Goal: Use online tool/utility: Utilize a website feature to perform a specific function

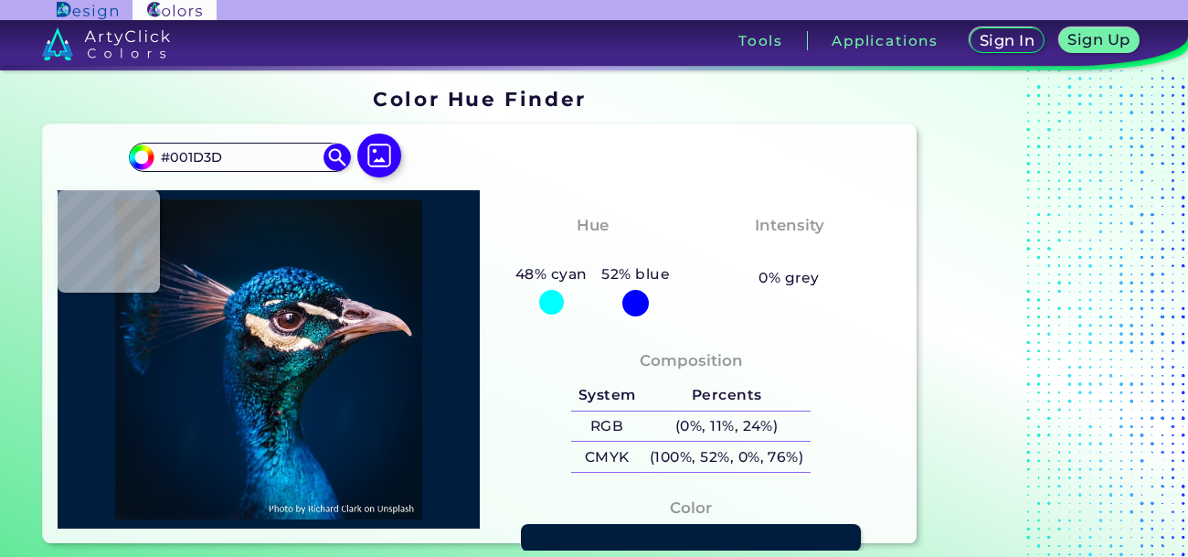
scroll to position [121, 0]
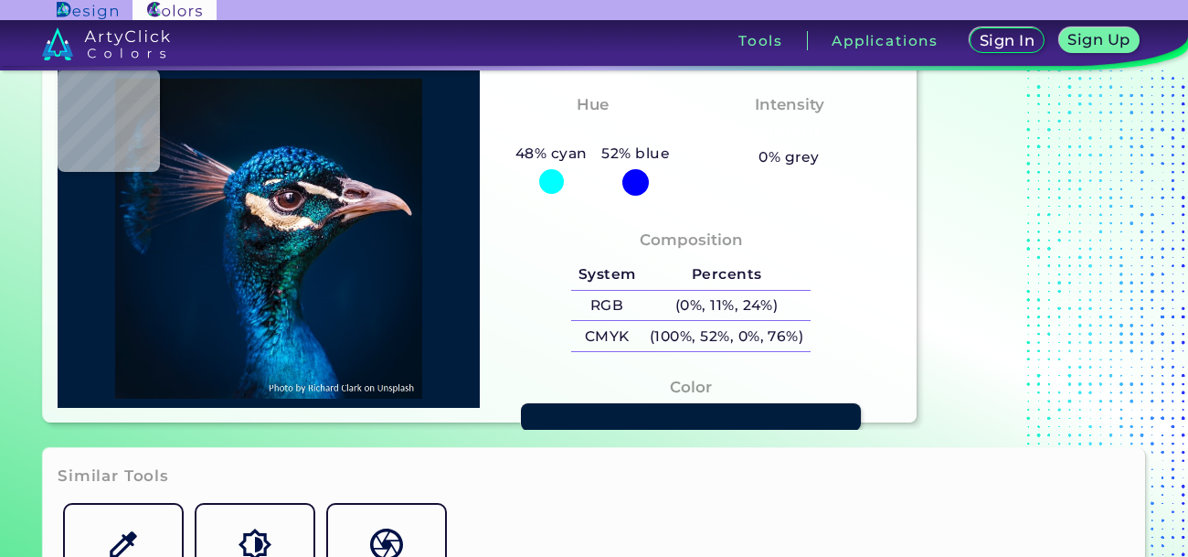
type input "#051223"
type input "#051225"
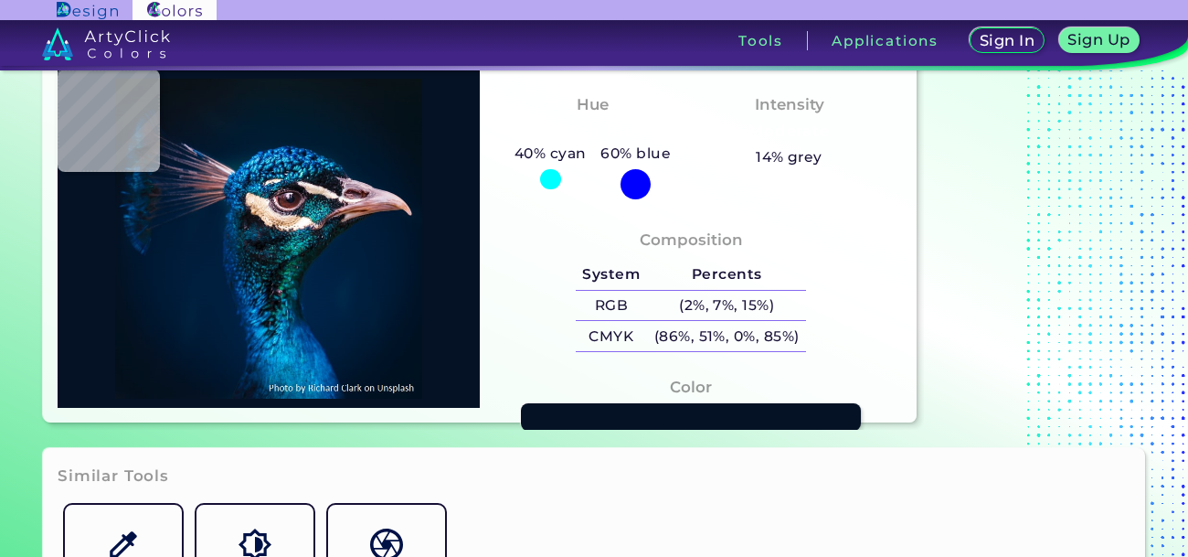
type input "#031225"
type input "#021526"
type input "#01162a"
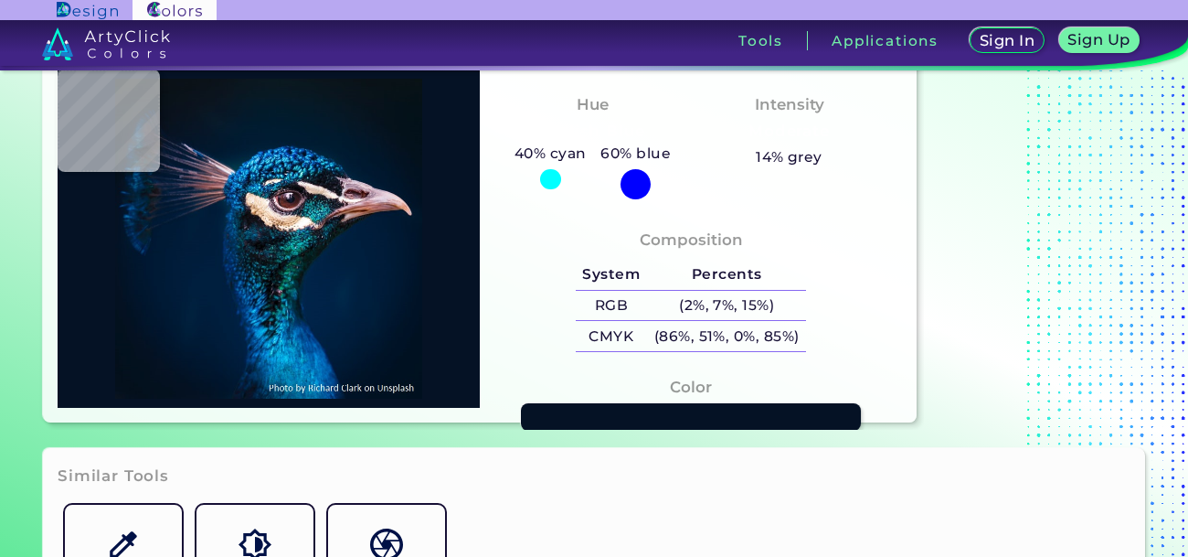
type input "#01162A"
type input "#01162b"
type input "#01162B"
type input "#01152c"
type input "#01152C"
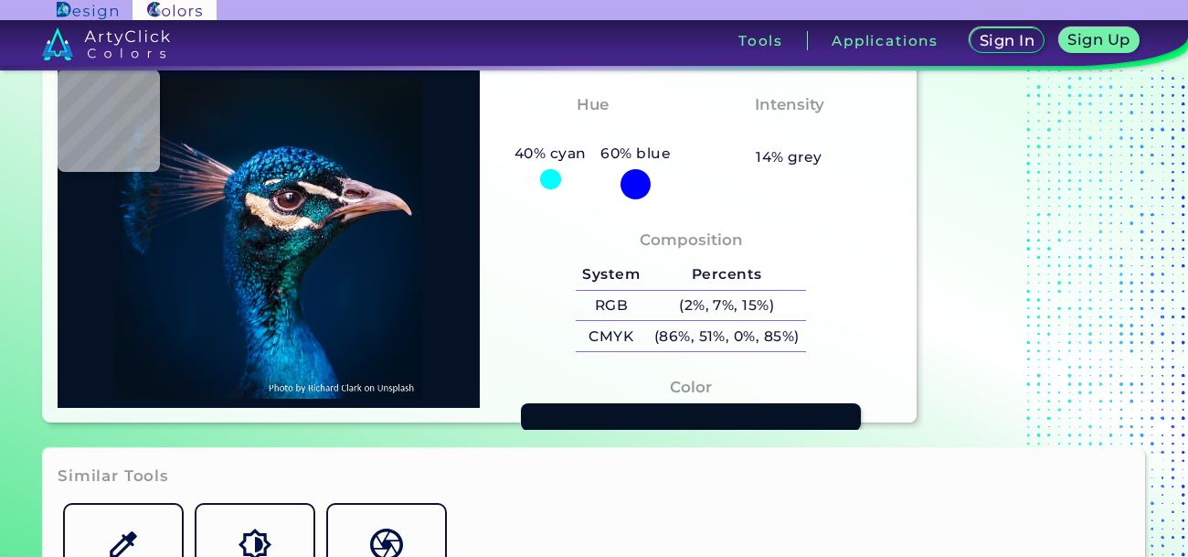
type input "#00162d"
type input "#00162D"
type input "#00162e"
type input "#00162E"
type input "#021731"
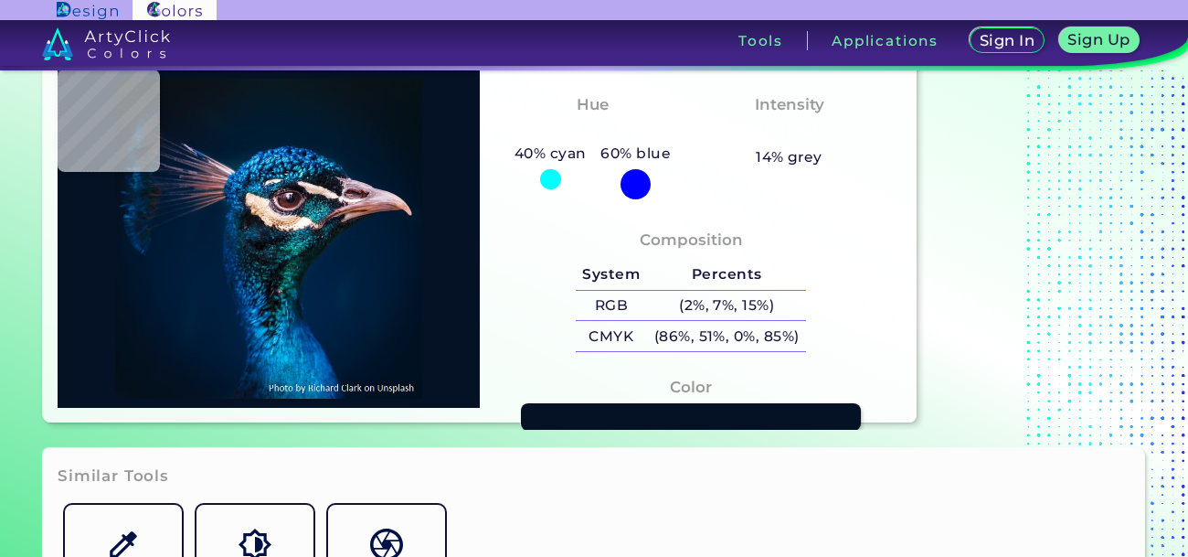
type input "#021731"
type input "#001834"
type input "#001a31"
type input "#001A31"
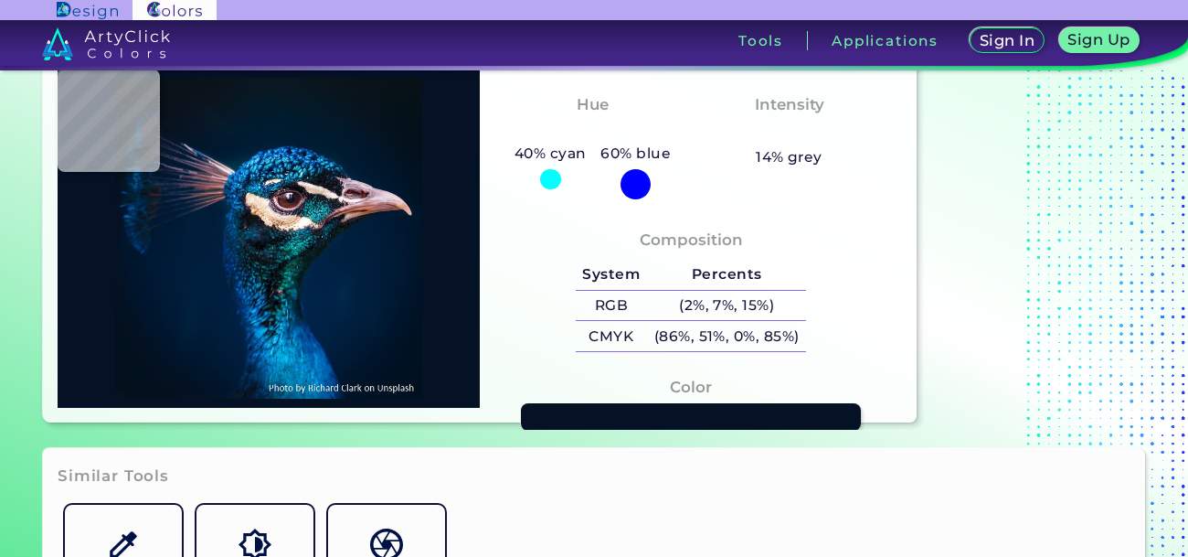
type input "#001c39"
type input "#001C39"
type input "#00254e"
type input "#00254E"
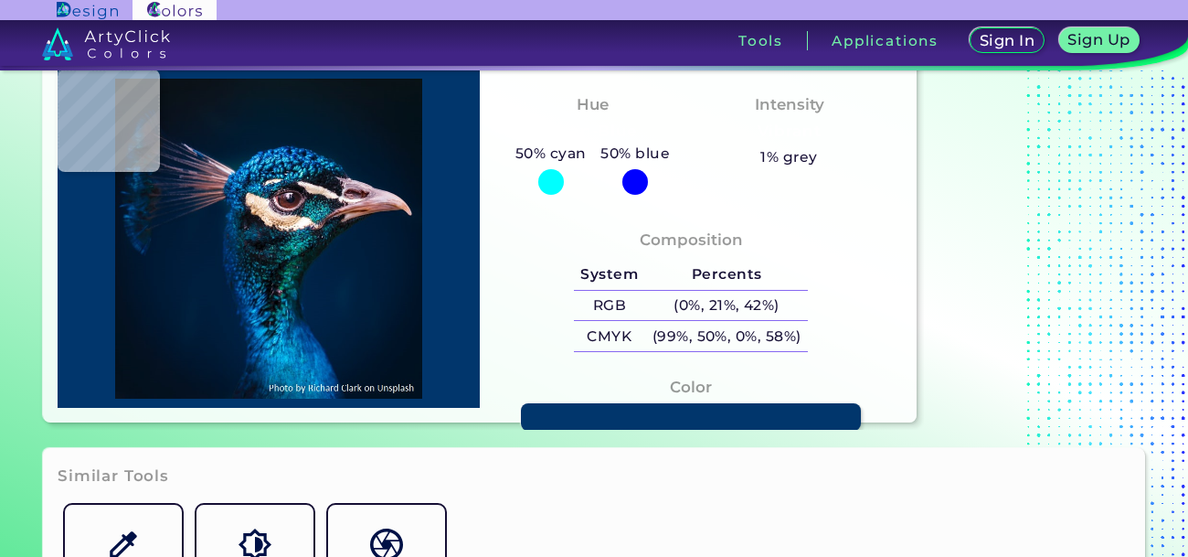
type input "#01366c"
type input "#01366C"
type input "#08427f"
type input "#08427F"
type input "#00366e"
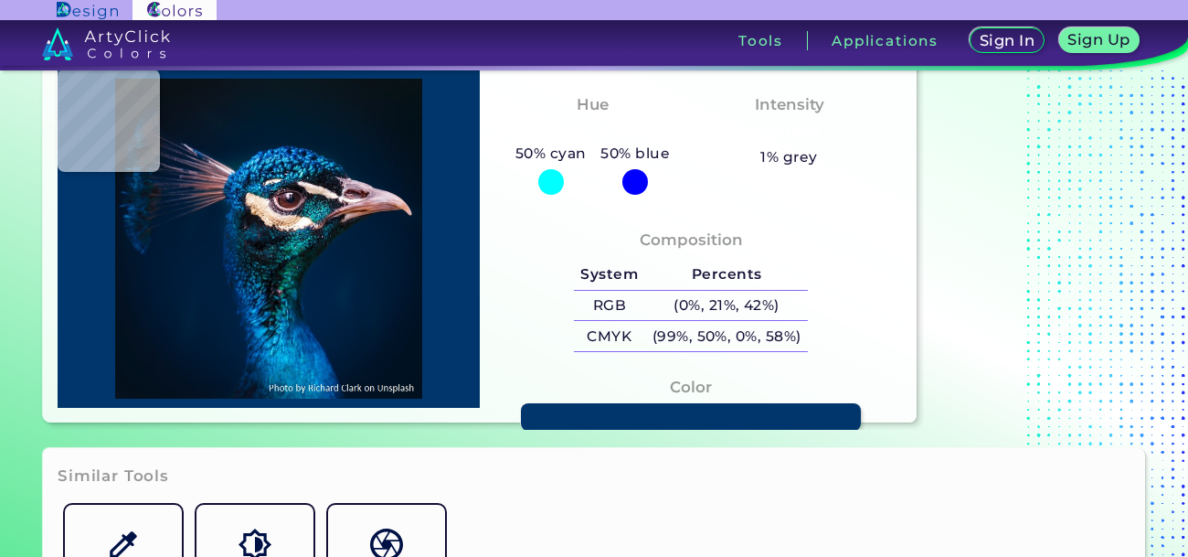
type input "#00366E"
type input "#00336f"
type input "#00336F"
type input "#004988"
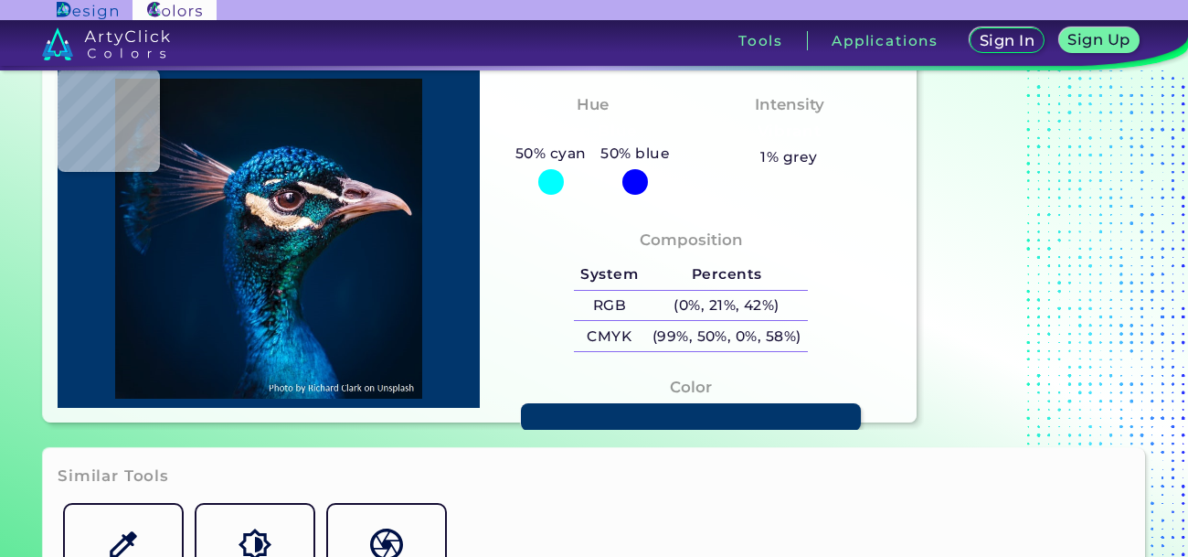
type input "#004c8b"
type input "#004C8B"
type input "#004d89"
type input "#004D89"
type input "#035a9f"
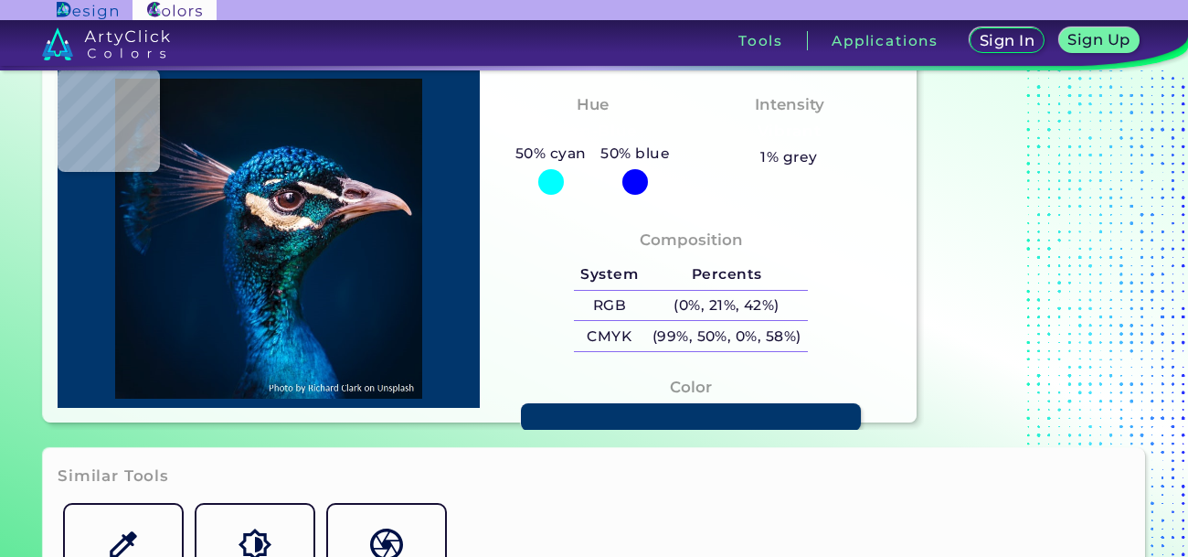
type input "#035A9F"
type input "#0164a4"
type input "#0164A4"
type input "#0066a1"
type input "#0066A1"
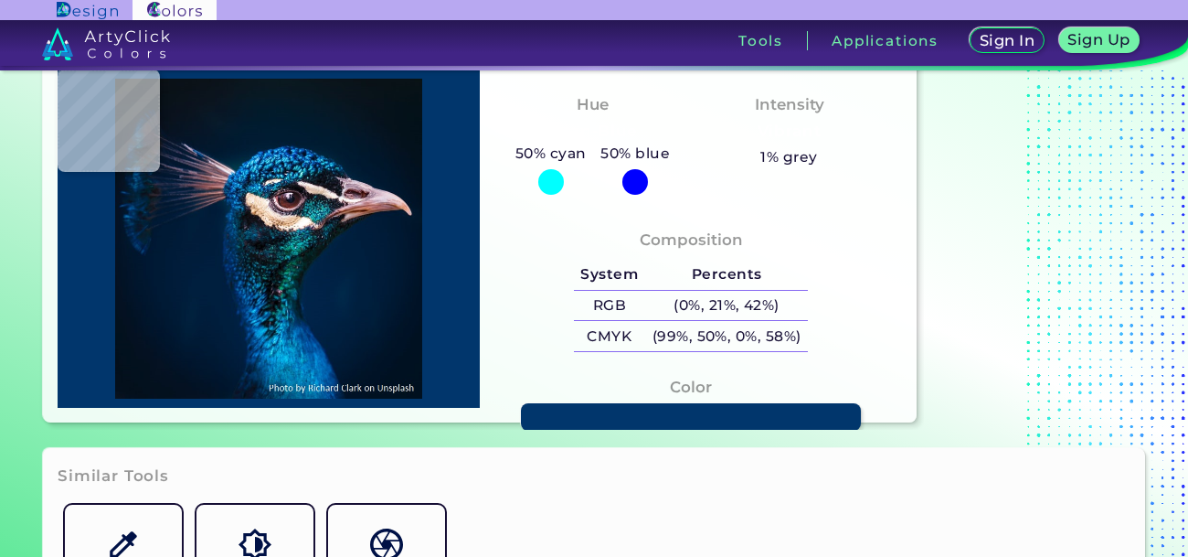
type input "#04578c"
type input "#04578C"
type input "#005387"
type input "#0575af"
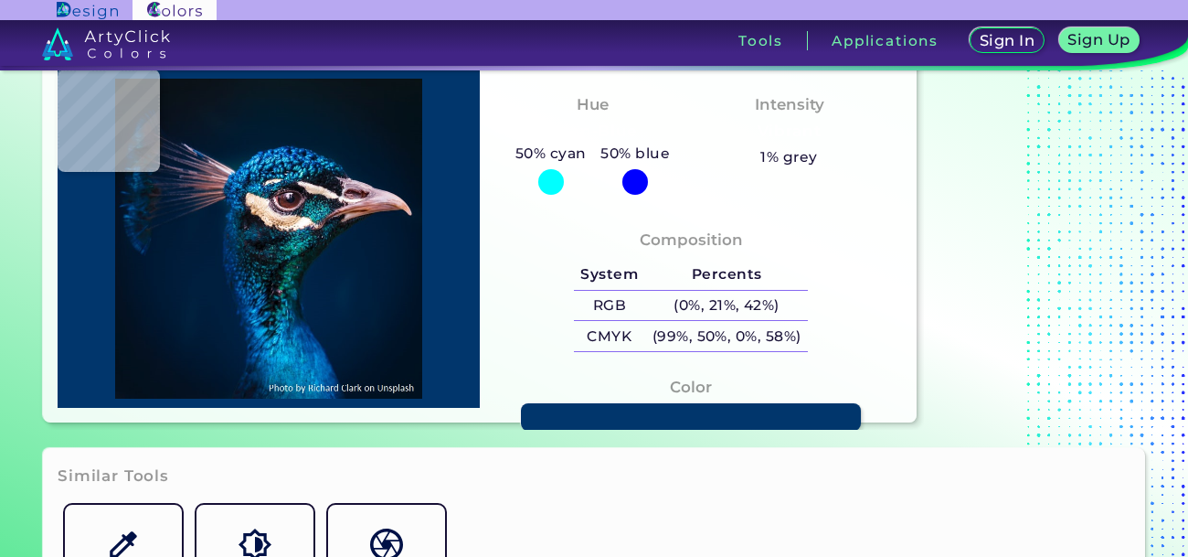
type input "#0575AF"
type input "#05b3ea"
type input "#05B3EA"
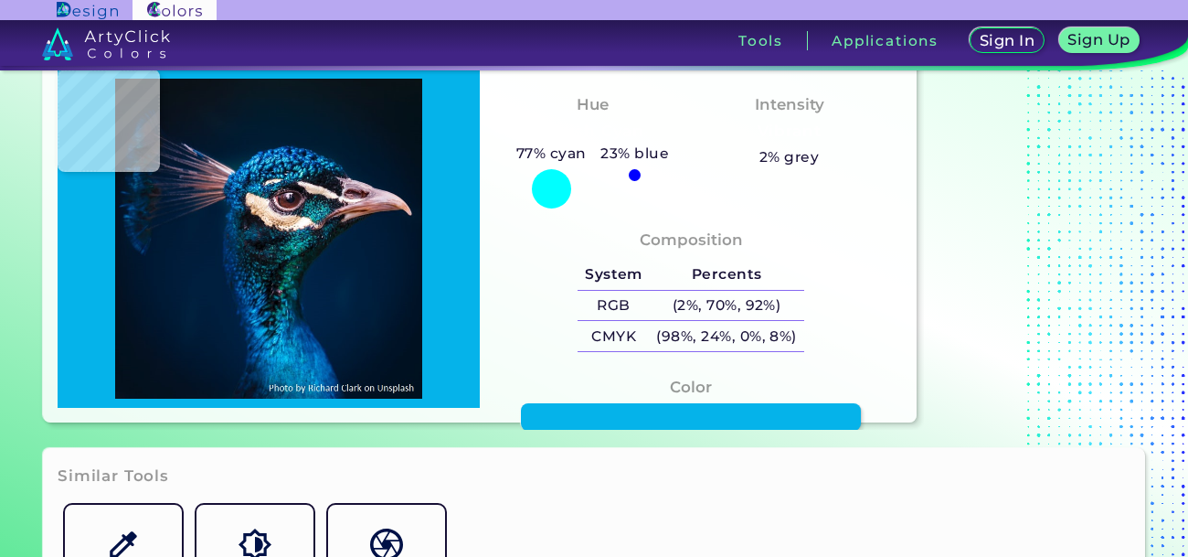
type input "#00a5dd"
type input "#00A5DD"
type input "#007ac4"
type input "#007AC4"
type input "#0365ab"
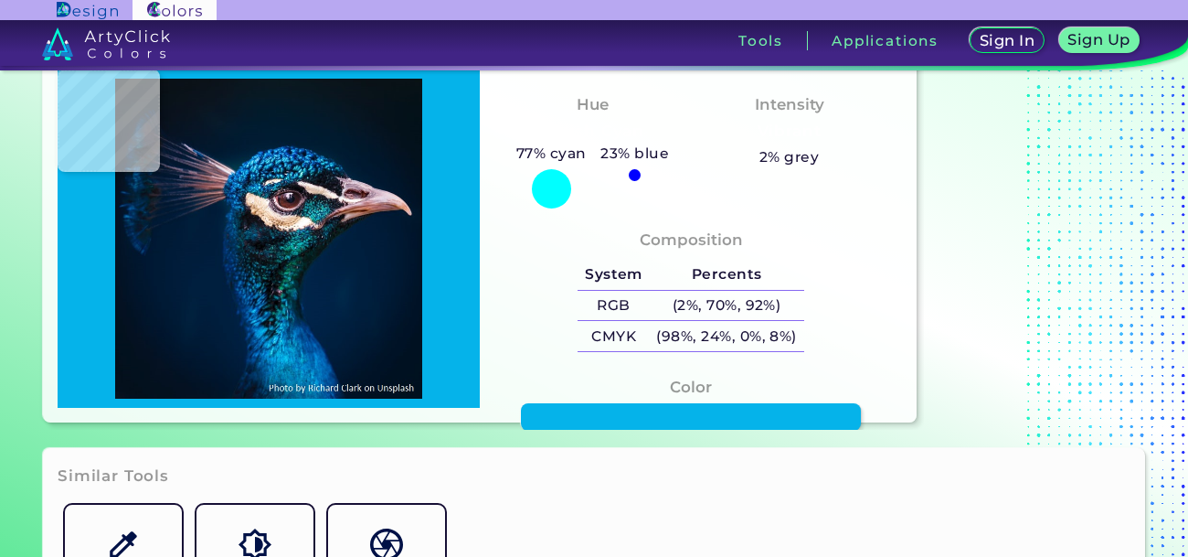
type input "#0365AB"
type input "#00559c"
type input "#00559C"
type input "#02599f"
type input "#02599F"
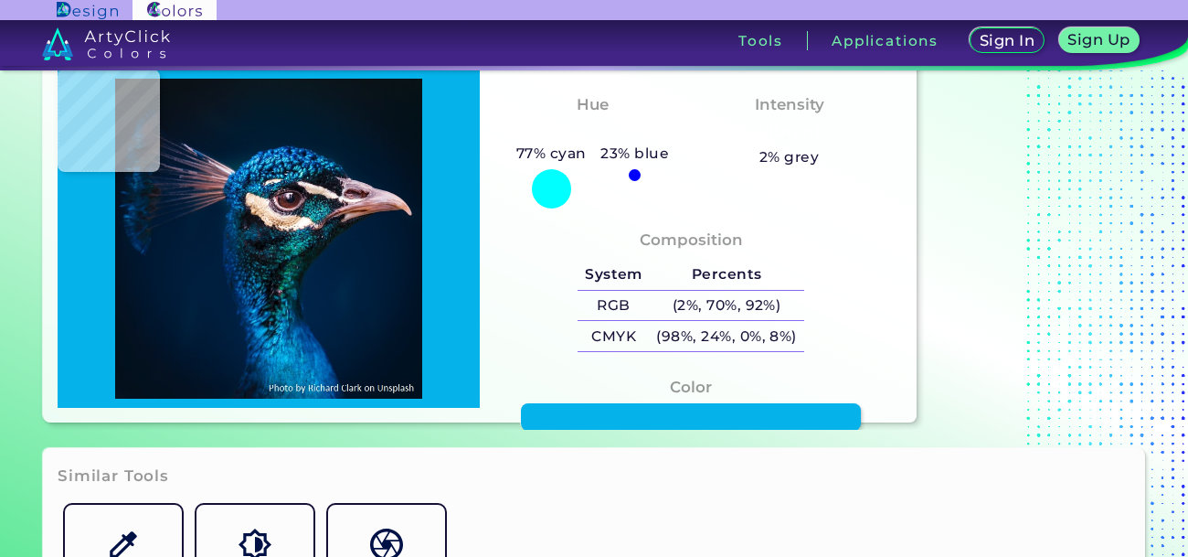
type input "#03579e"
type input "#03579E"
type input "#02519e"
type input "#02519E"
type input "#045ca5"
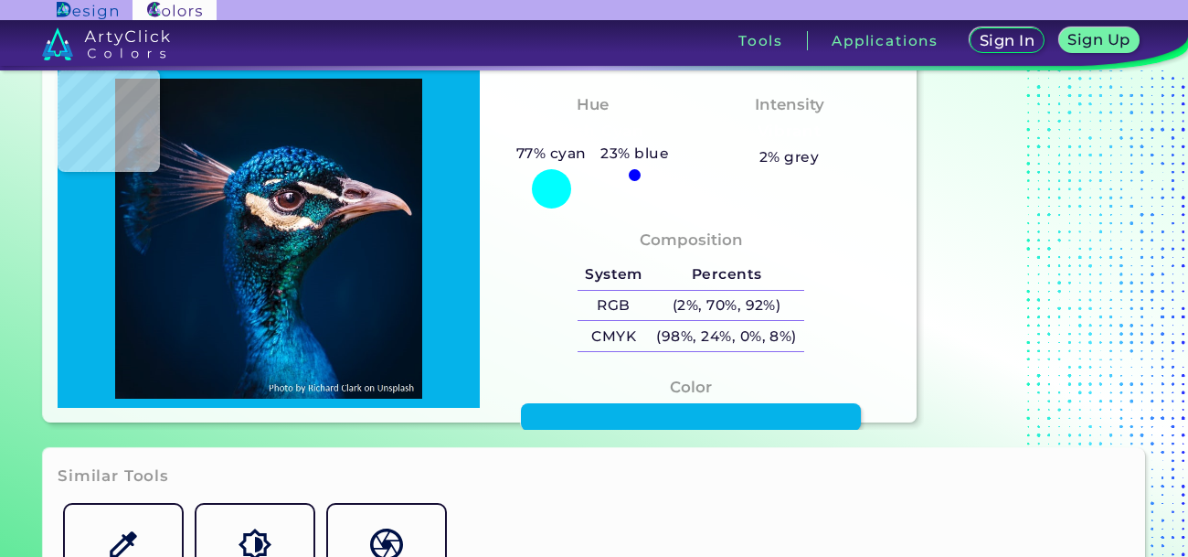
type input "#045CA5"
type input "#035699"
type input "#003c77"
type input "#003C77"
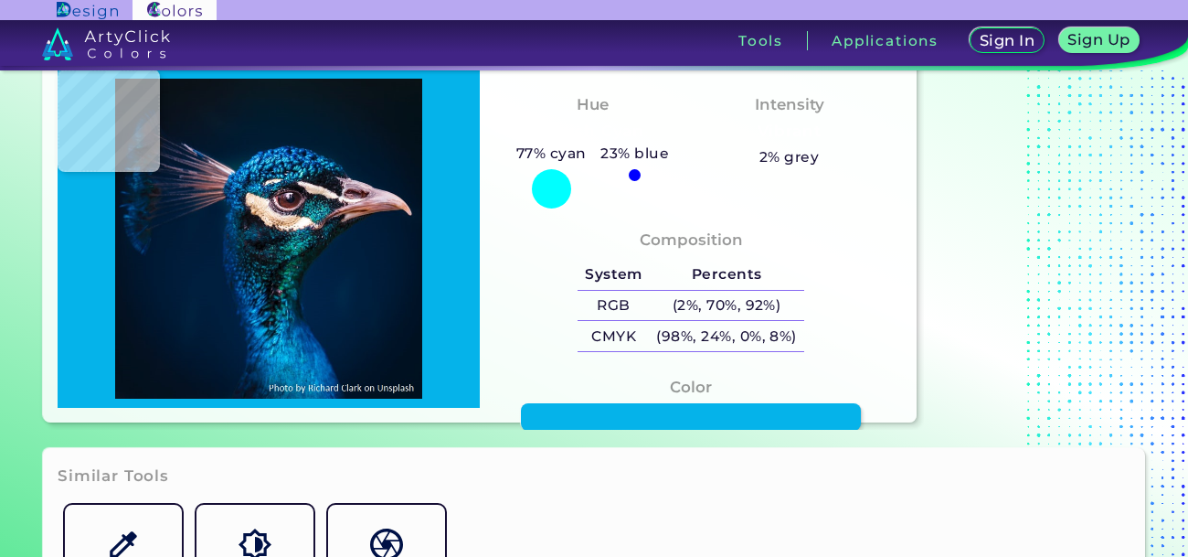
type input "#064079"
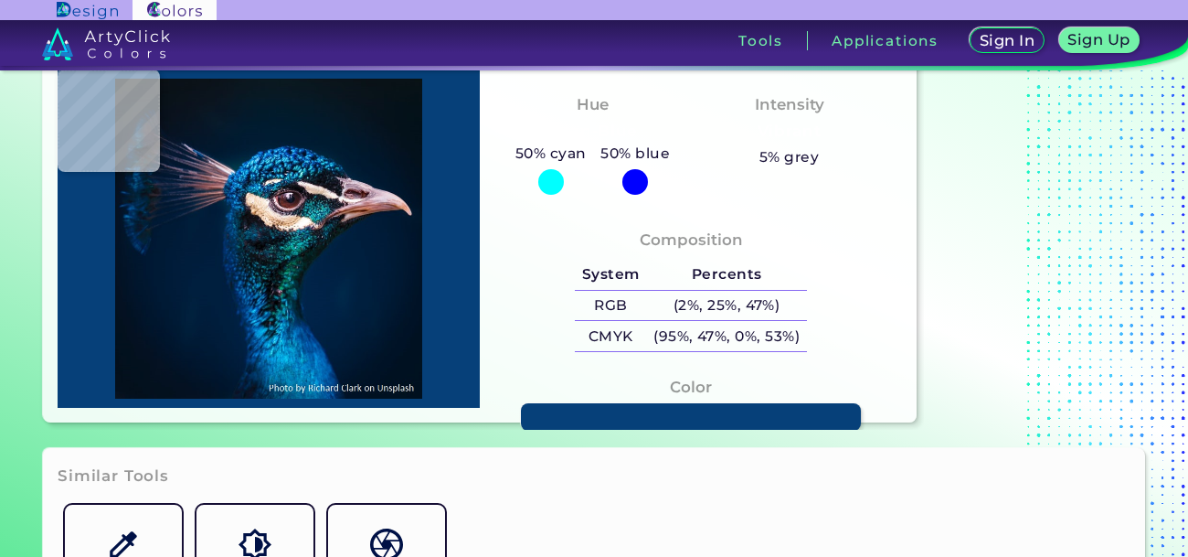
type input "#003670"
type input "#003469"
type input "#013870"
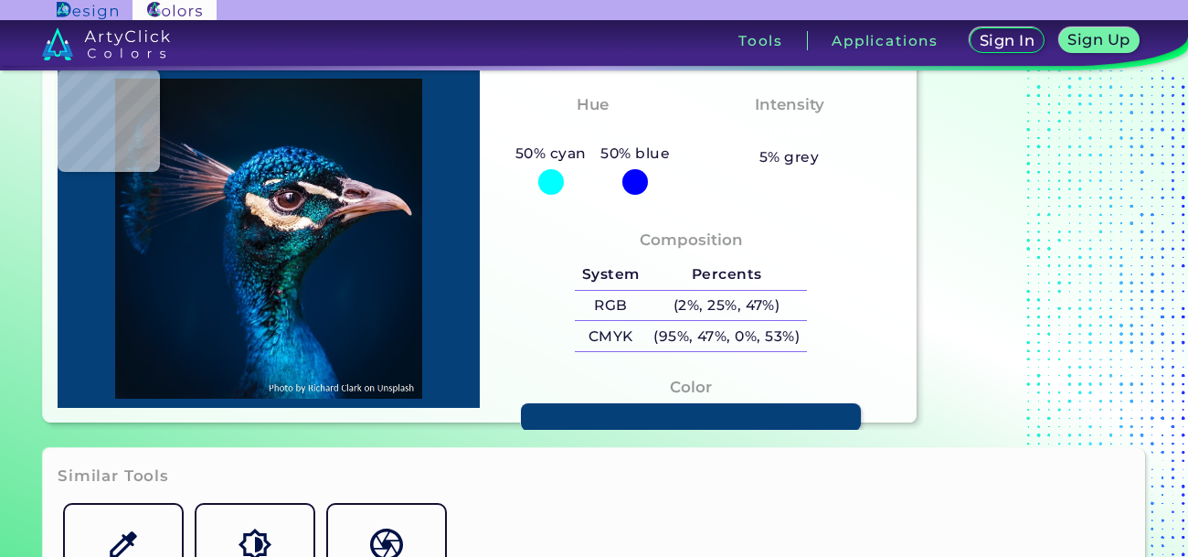
type input "#013870"
type input "#003979"
type input "#002856"
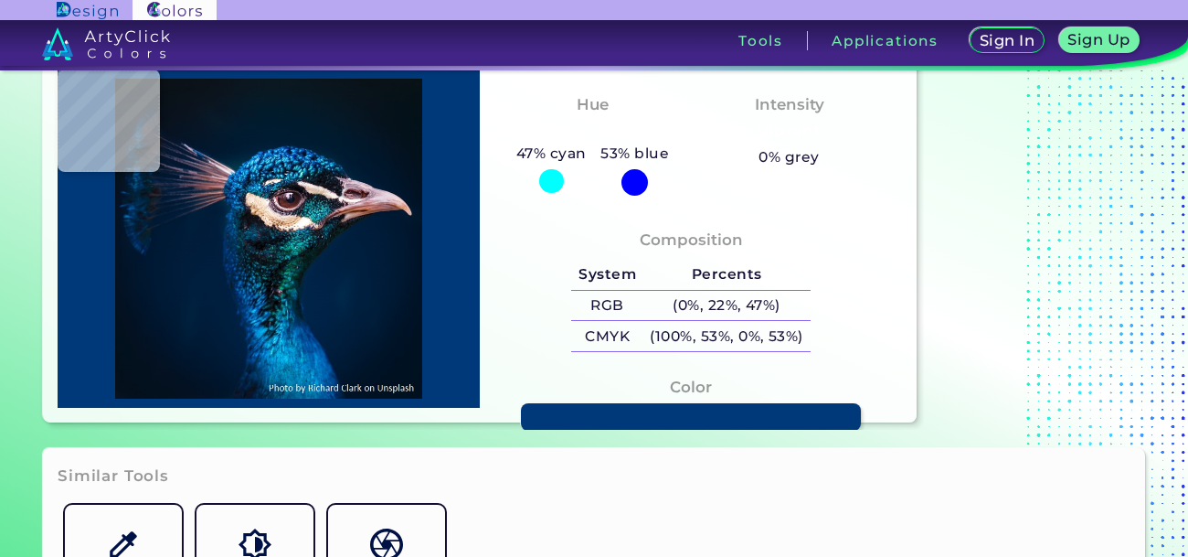
type input "#032246"
type input "#012145"
type input "#032142"
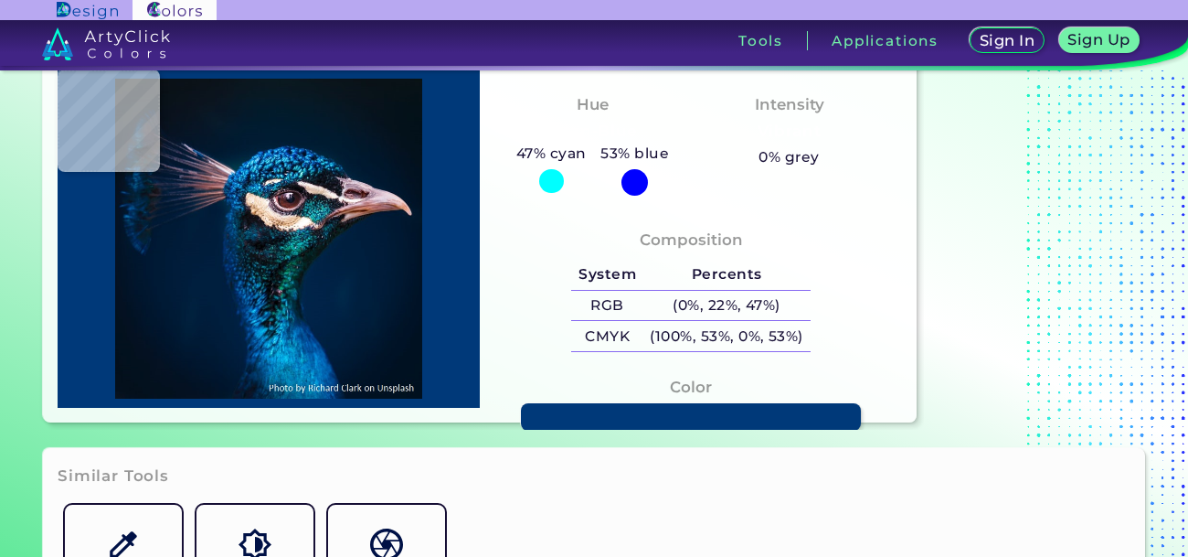
type input "#032142"
type input "#022140"
type input "#011f41"
type input "#011F41"
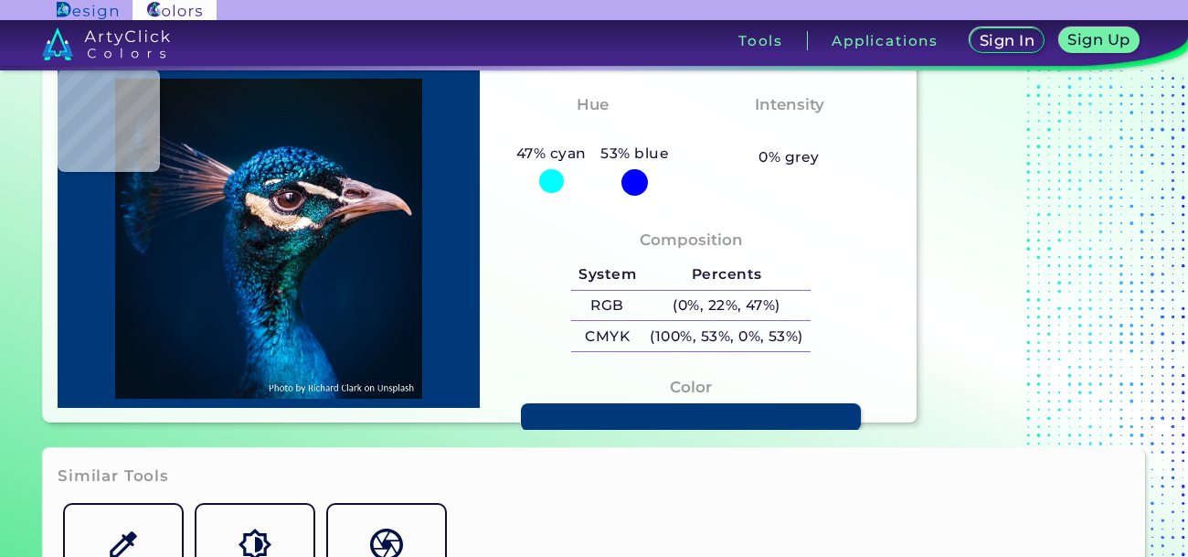
type input "#001f41"
type input "#001F41"
type input "#011f41"
type input "#011F41"
type input "#001e40"
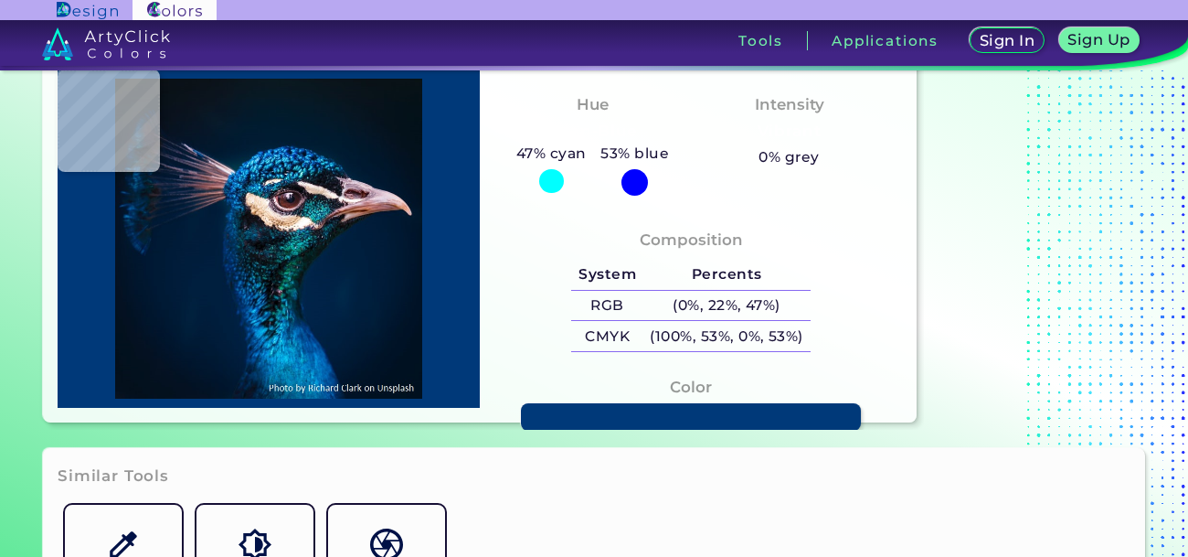
type input "#001E40"
type input "#001e3e"
type input "#001E3E"
type input "#001f3f"
type input "#001F3F"
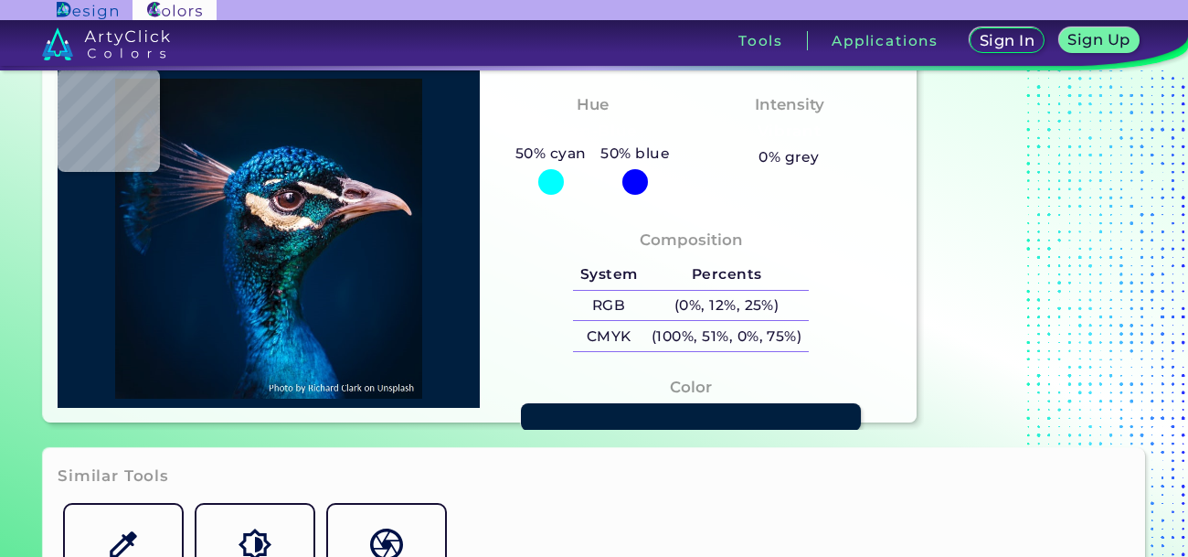
type input "#001f3e"
type input "#001F3E"
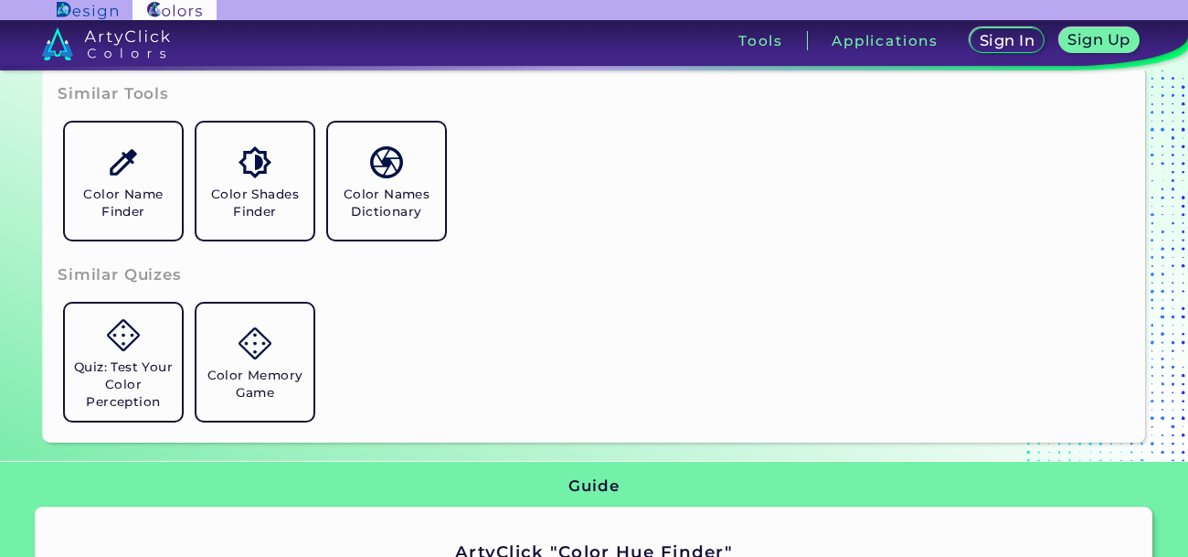
scroll to position [506, 0]
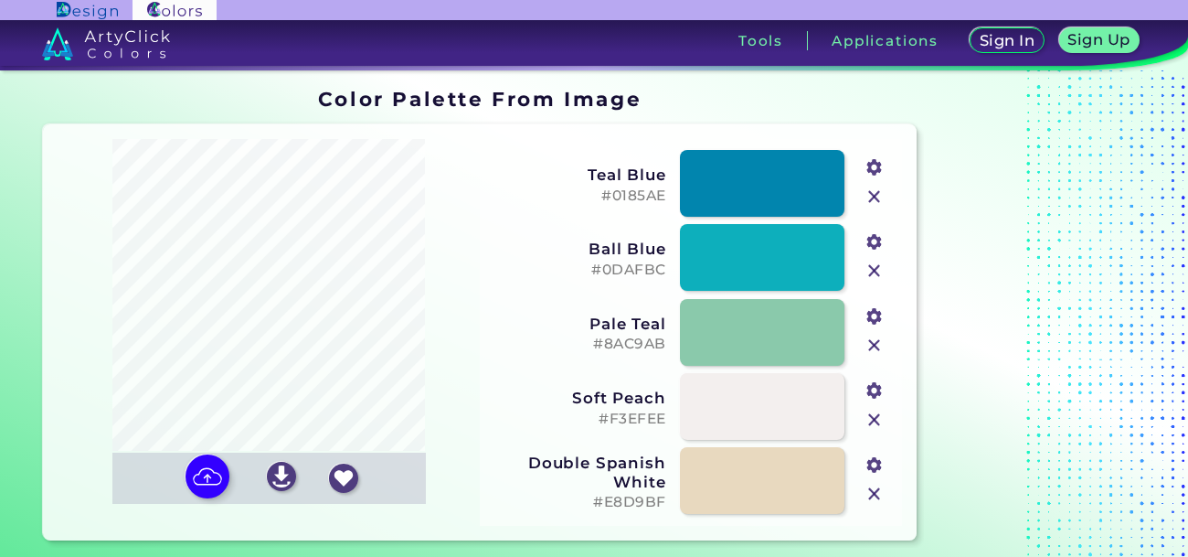
click at [872, 197] on img at bounding box center [875, 197] width 24 height 24
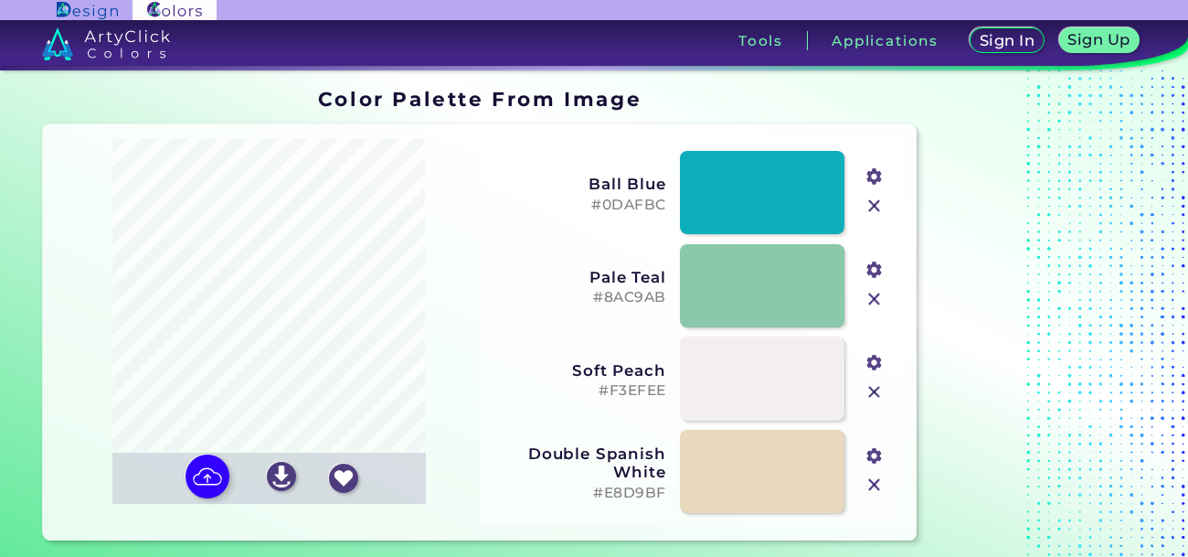
click at [872, 197] on img at bounding box center [875, 206] width 24 height 24
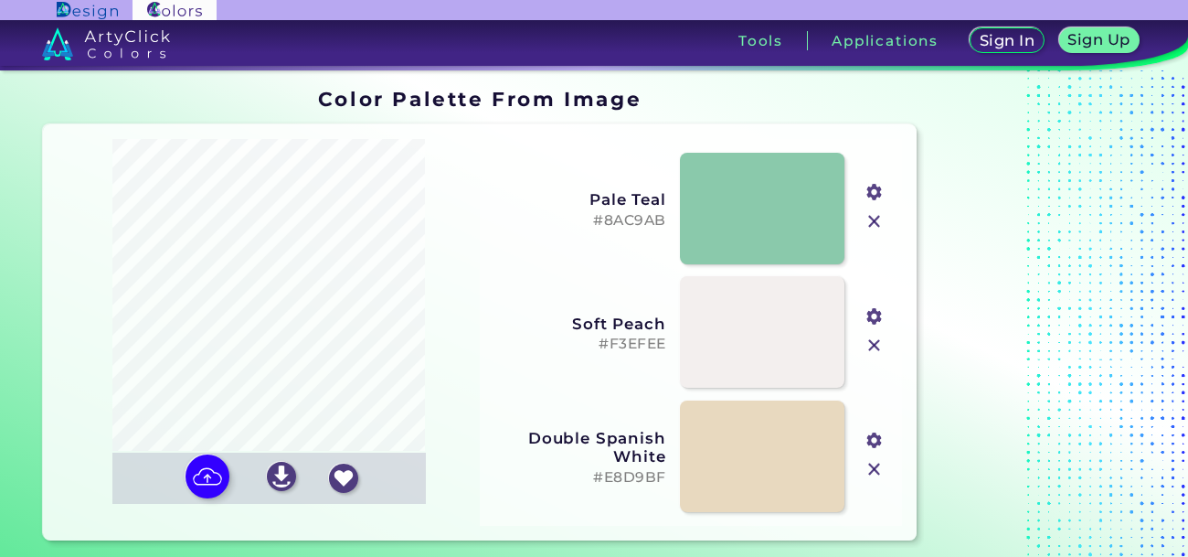
click at [872, 197] on input "#8ac9ab" at bounding box center [872, 190] width 23 height 23
click at [872, 202] on input "#8ac9ab" at bounding box center [872, 190] width 23 height 23
click at [919, 175] on section "Oops - something went wrong. Please try again. Reordering Off Teal Blue #0185AE…" at bounding box center [480, 332] width 888 height 430
click at [871, 225] on img at bounding box center [875, 221] width 24 height 24
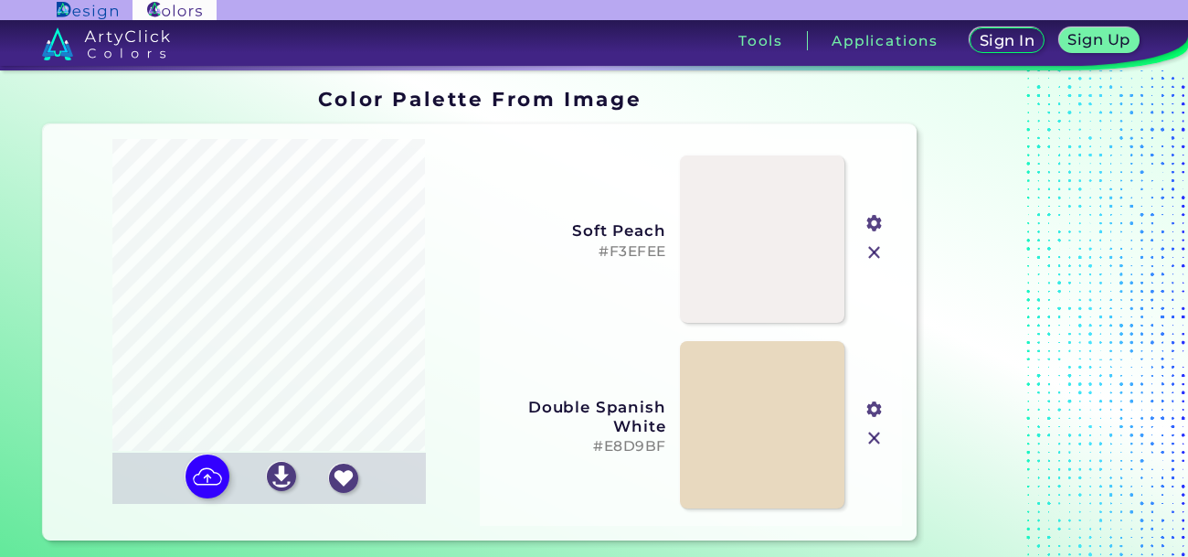
click at [869, 265] on div "#f3efee" at bounding box center [874, 239] width 41 height 186
click at [870, 256] on img at bounding box center [875, 252] width 24 height 24
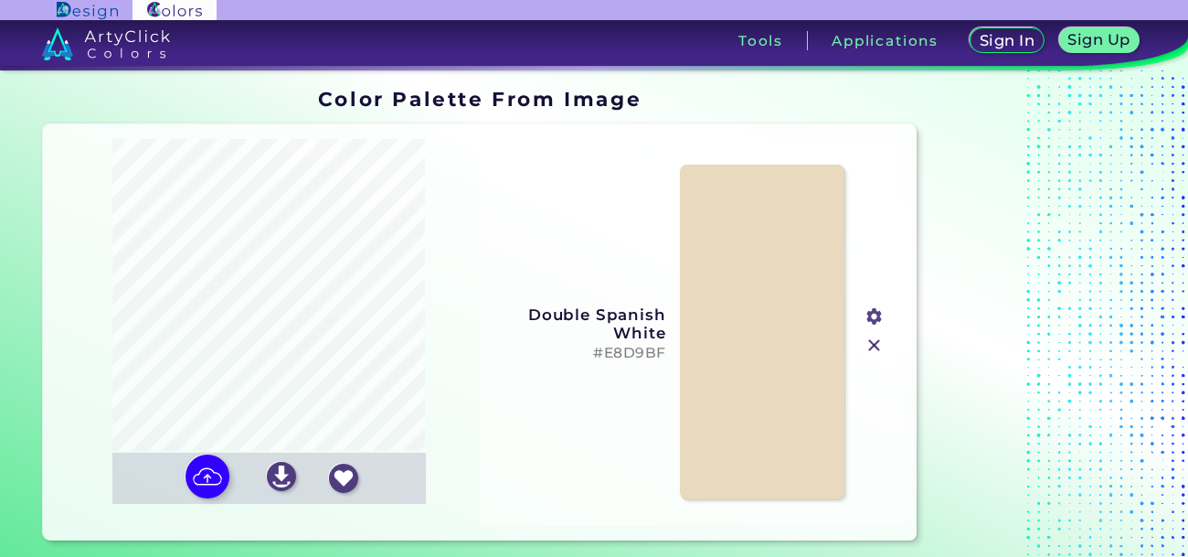
click at [867, 345] on img at bounding box center [875, 346] width 24 height 24
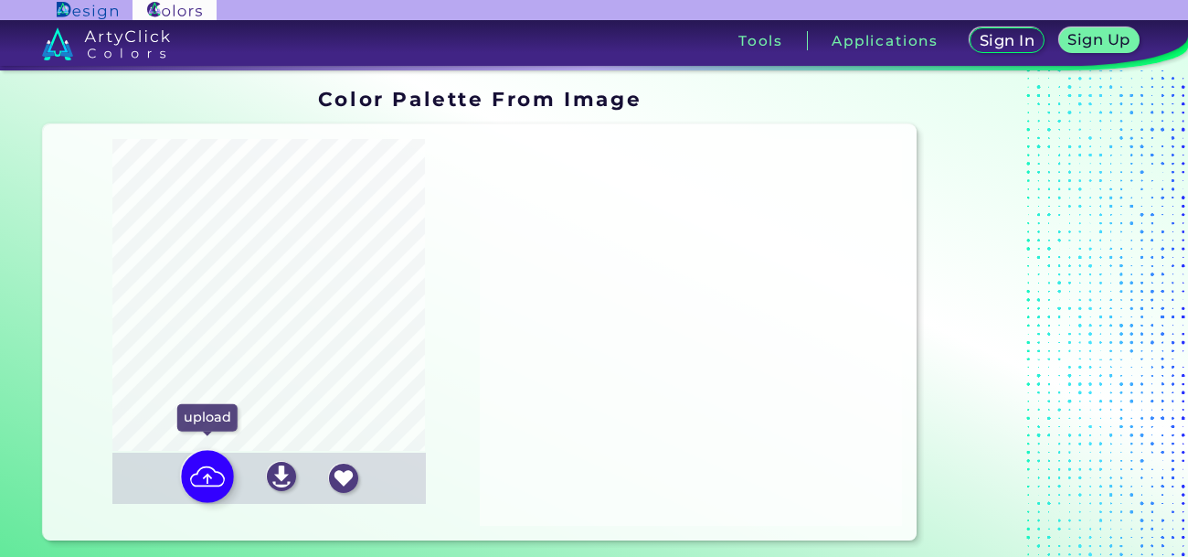
click at [219, 477] on img at bounding box center [207, 476] width 53 height 53
click at [0, 0] on input "file" at bounding box center [0, 0] width 0 height 0
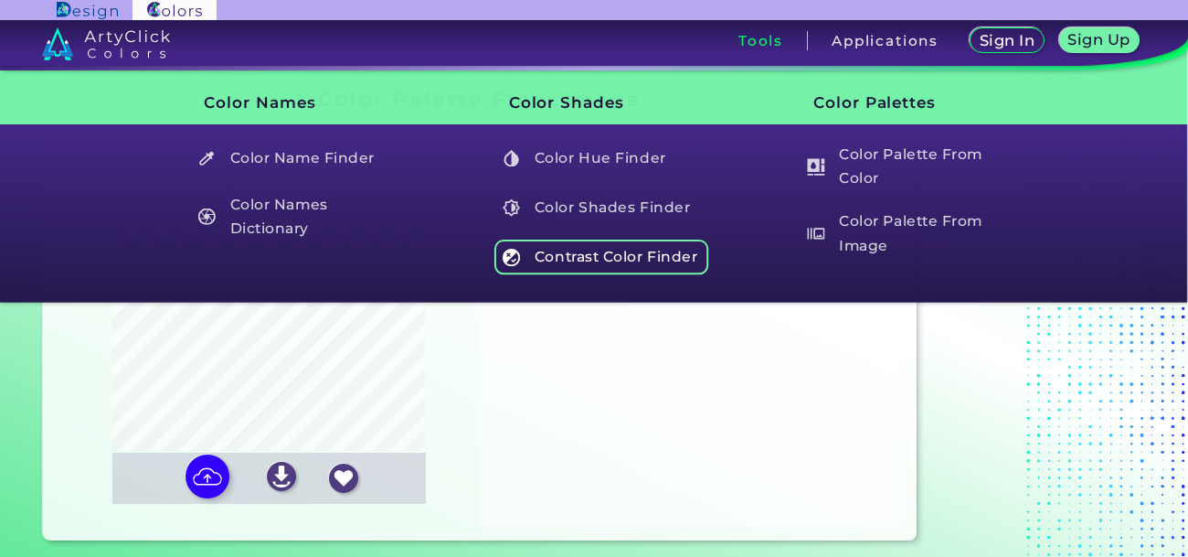
click at [631, 246] on h5 "Contrast Color Finder" at bounding box center [601, 256] width 215 height 35
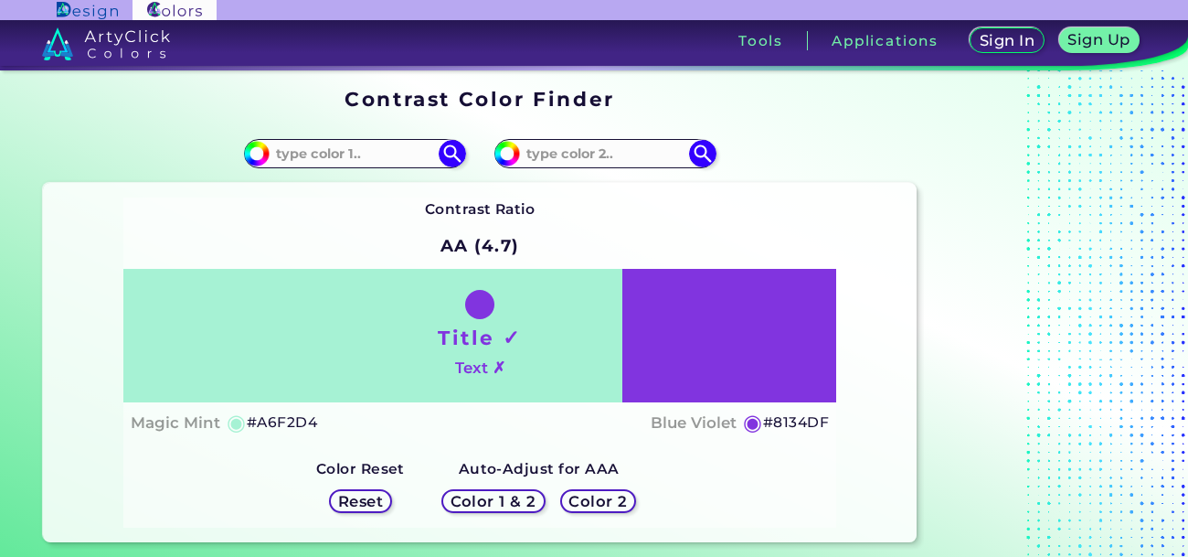
click at [477, 342] on h1 "Title ✓" at bounding box center [480, 336] width 84 height 27
click at [682, 356] on div "Title ✓ Text ✗" at bounding box center [479, 335] width 713 height 133
click at [753, 419] on h5 "◉" at bounding box center [753, 422] width 20 height 22
click at [528, 158] on input at bounding box center [605, 153] width 170 height 25
click at [735, 421] on div "Blue Violet ◉ #8134DF" at bounding box center [740, 422] width 178 height 27
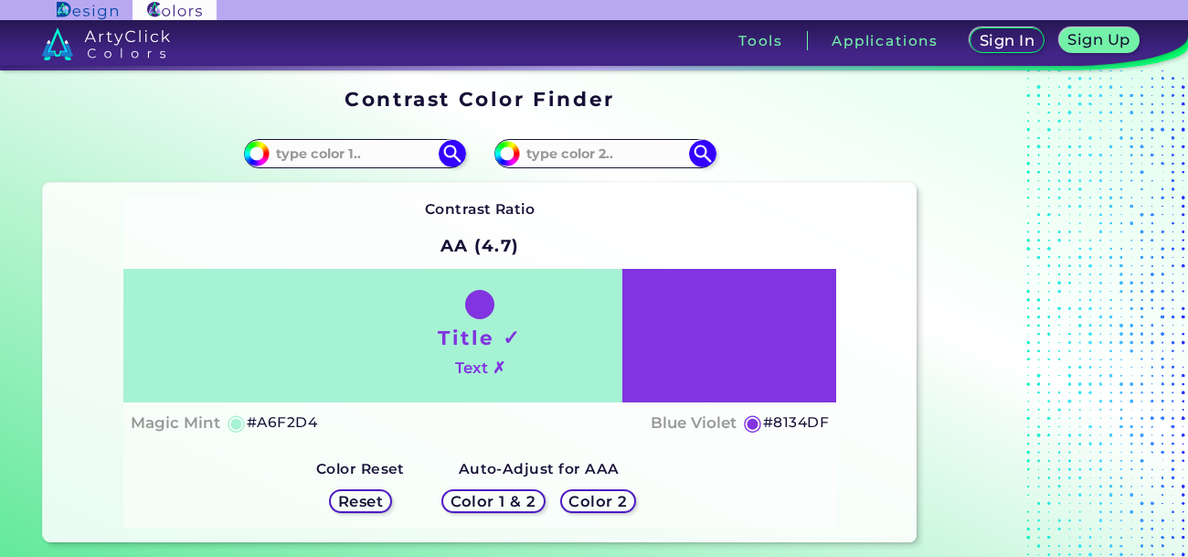
click at [744, 423] on h5 "◉" at bounding box center [753, 422] width 20 height 22
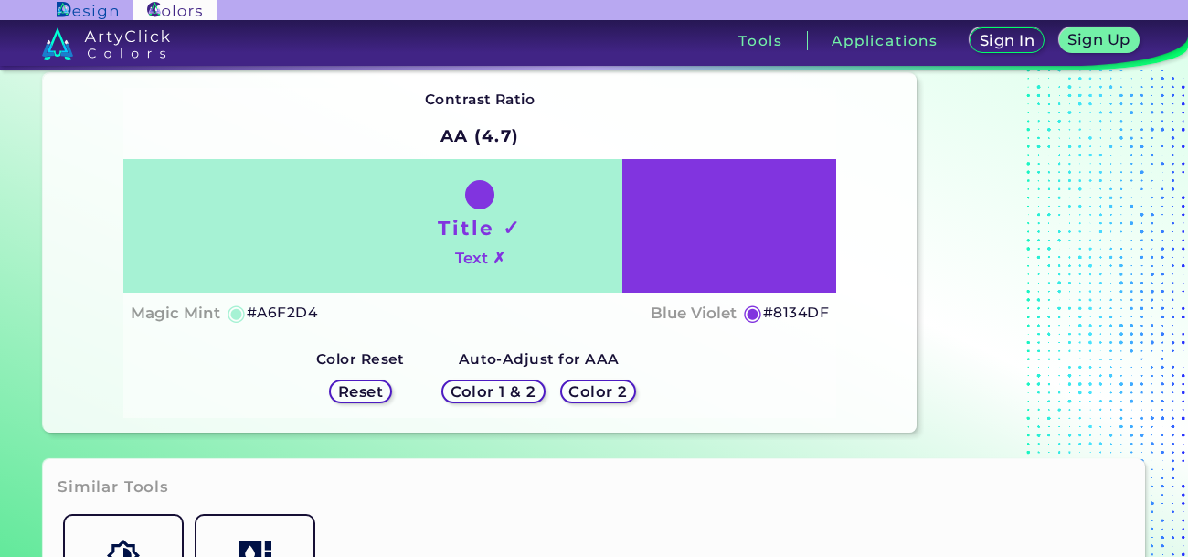
scroll to position [115, 0]
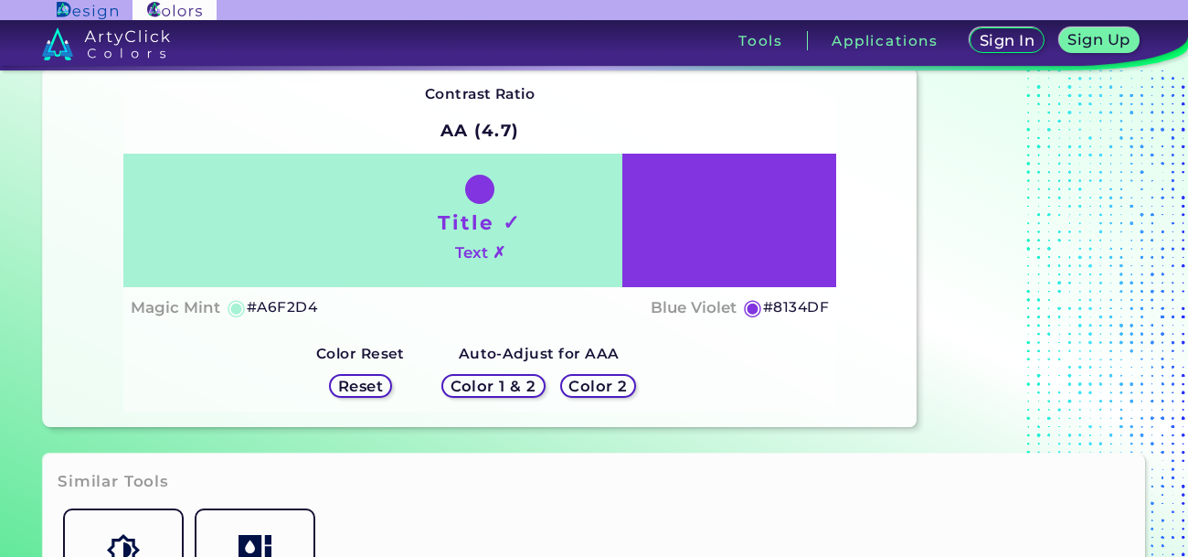
click at [386, 387] on div "Reset" at bounding box center [360, 385] width 65 height 25
click at [520, 384] on h5 "Color 1 & 2" at bounding box center [493, 385] width 90 height 16
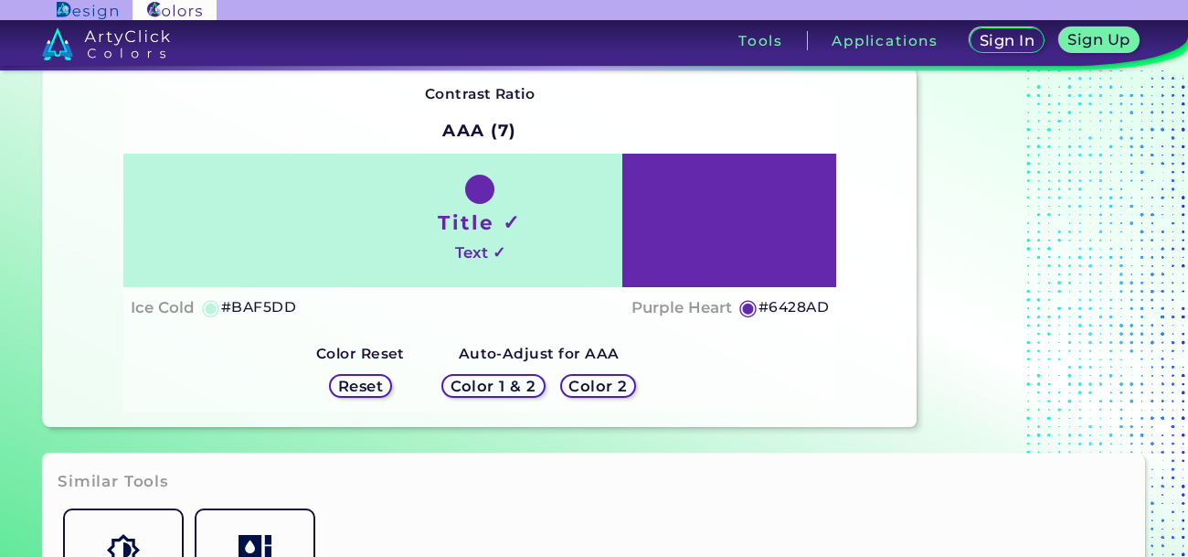
click at [579, 400] on div "Color 1 & 2 Color 2" at bounding box center [538, 385] width 209 height 38
click at [568, 389] on div "Color 2" at bounding box center [597, 386] width 77 height 24
click at [568, 389] on h5 "Color 2" at bounding box center [597, 385] width 58 height 15
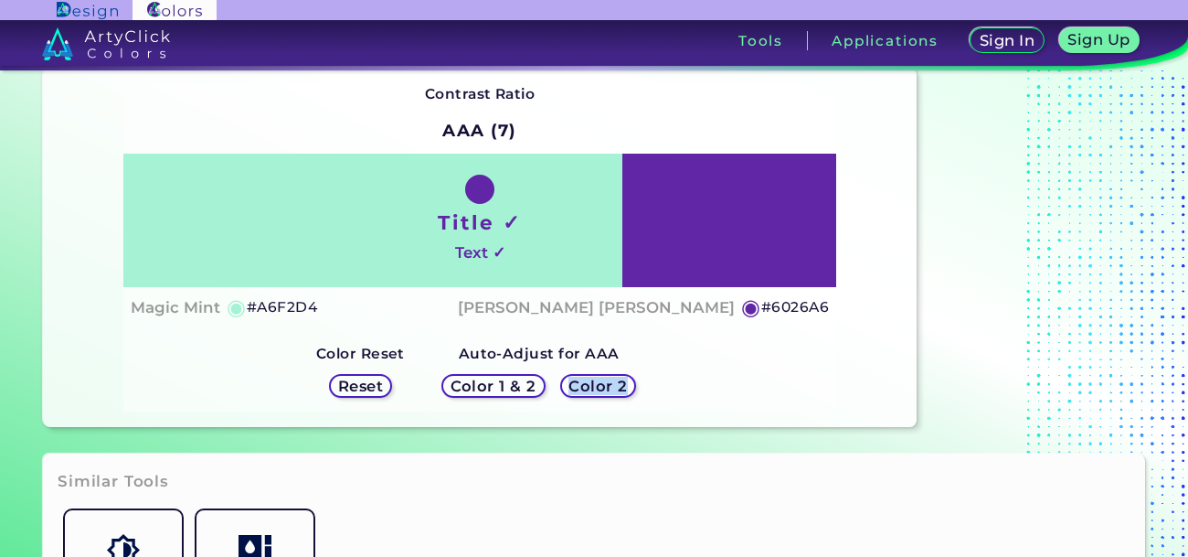
click at [568, 389] on h5 "Color 2" at bounding box center [597, 385] width 58 height 15
click at [570, 389] on h5 "Color 2" at bounding box center [597, 385] width 55 height 14
click at [568, 389] on h5 "Color 2" at bounding box center [597, 385] width 58 height 15
